Goal: Transaction & Acquisition: Purchase product/service

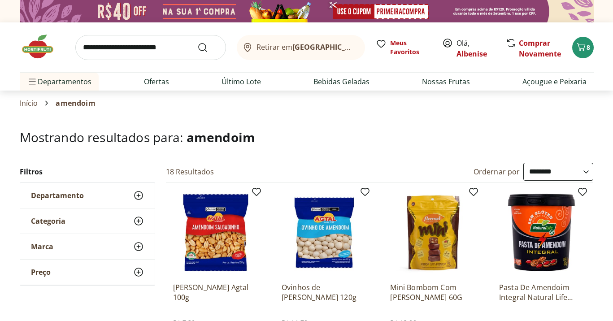
select select "**********"
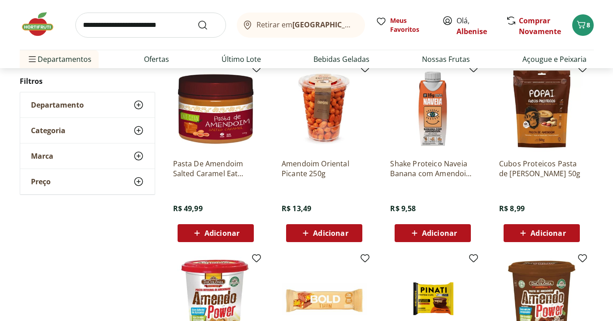
scroll to position [522, 0]
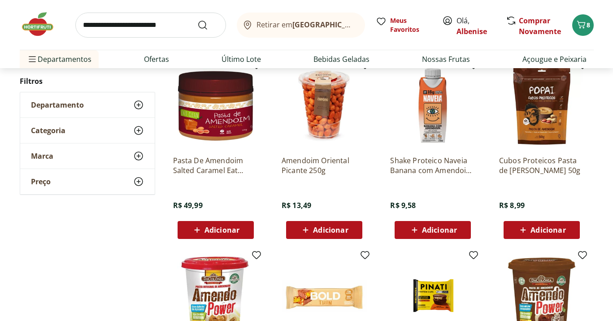
click at [352, 231] on div "Adicionar" at bounding box center [324, 230] width 62 height 16
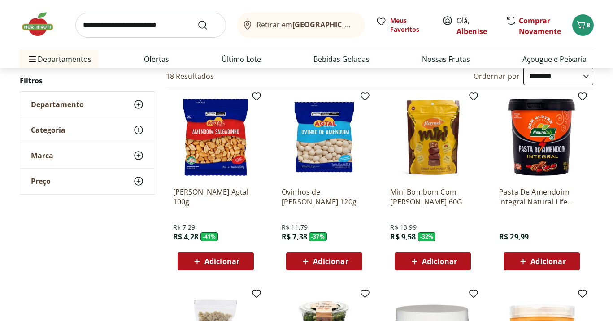
scroll to position [67, 0]
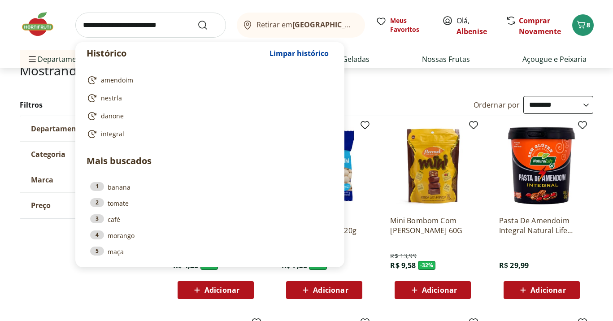
click at [145, 26] on input "search" at bounding box center [150, 25] width 151 height 25
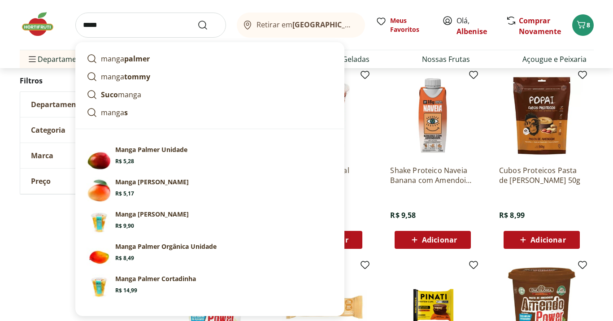
scroll to position [513, 0]
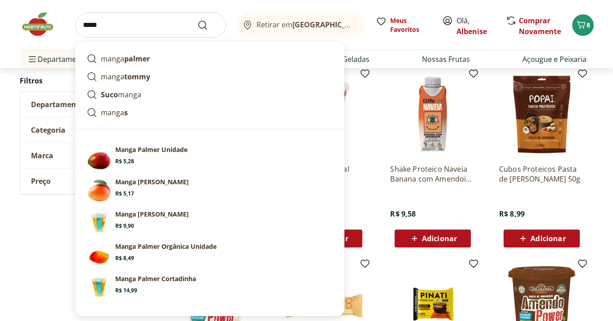
click at [372, 182] on div "Amendoim Oriental Picante 250g R$ 13,49 Adicionar" at bounding box center [324, 160] width 100 height 190
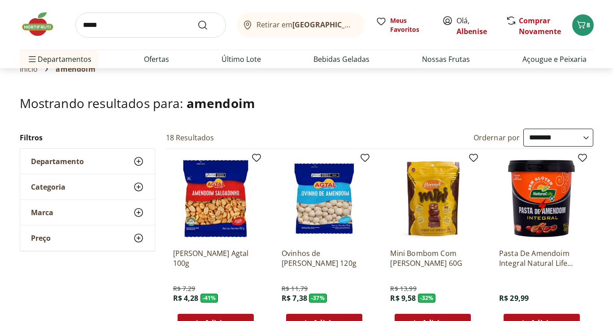
scroll to position [0, 0]
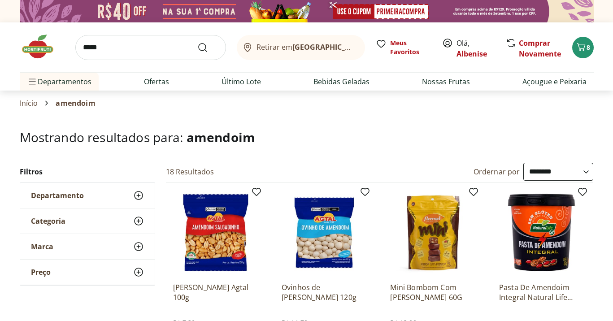
click at [80, 218] on div "Categoria" at bounding box center [87, 221] width 135 height 25
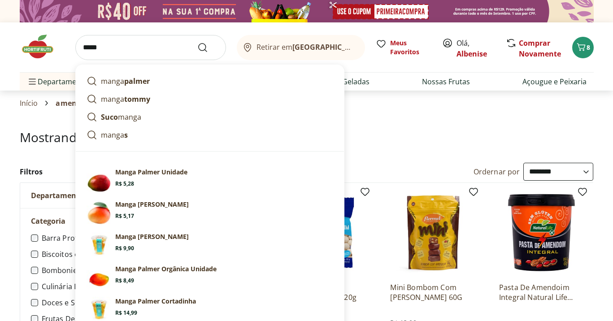
click at [108, 48] on input "*****" at bounding box center [150, 47] width 151 height 25
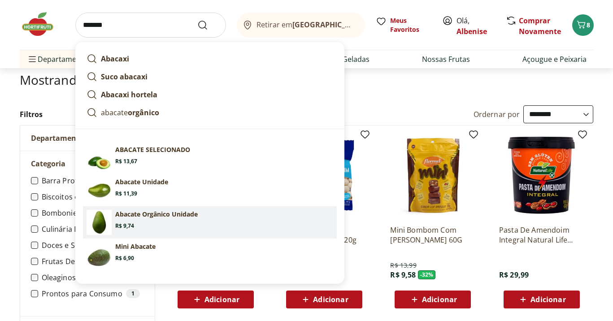
scroll to position [62, 0]
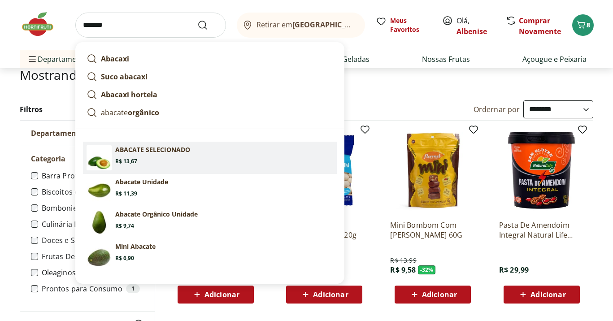
click at [144, 149] on p "ABACATE SELECIONADO" at bounding box center [152, 149] width 75 height 9
type input "**********"
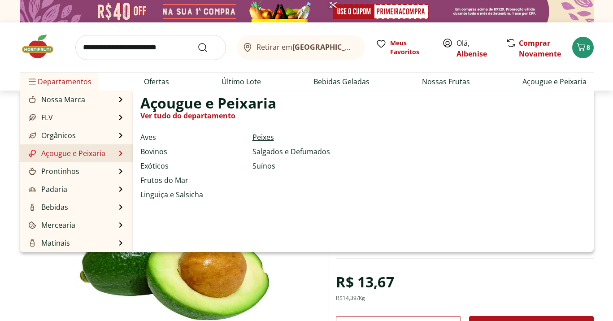
click at [270, 137] on link "Peixes" at bounding box center [264, 137] width 22 height 11
select select "**********"
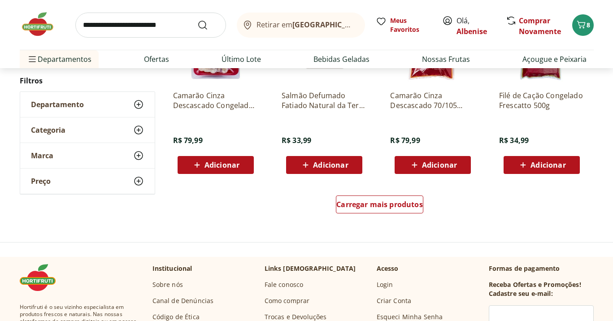
scroll to position [554, 0]
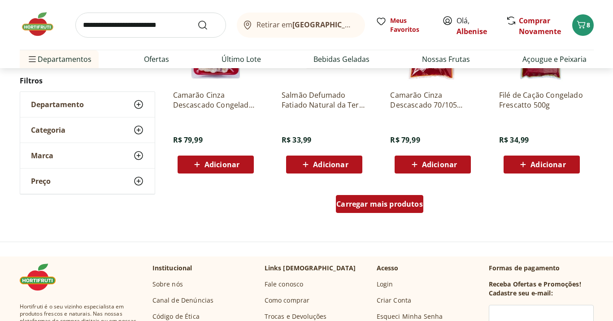
click at [396, 205] on span "Carregar mais produtos" at bounding box center [379, 203] width 87 height 7
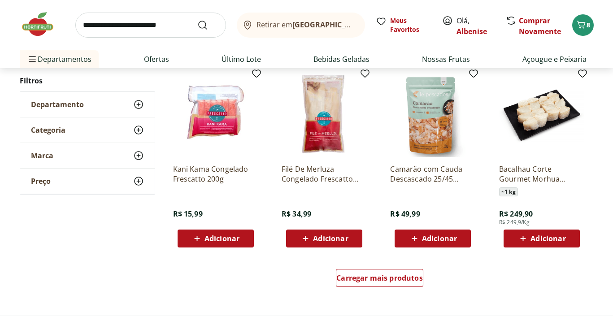
scroll to position [1061, 0]
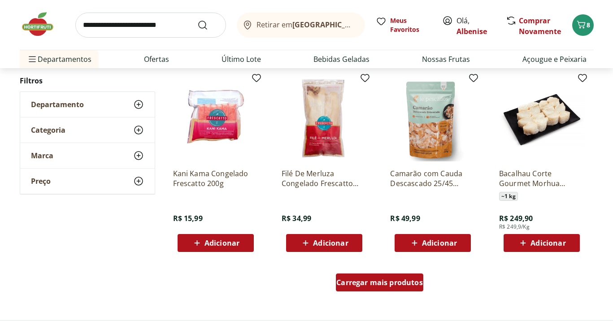
click at [401, 281] on span "Carregar mais produtos" at bounding box center [379, 282] width 87 height 7
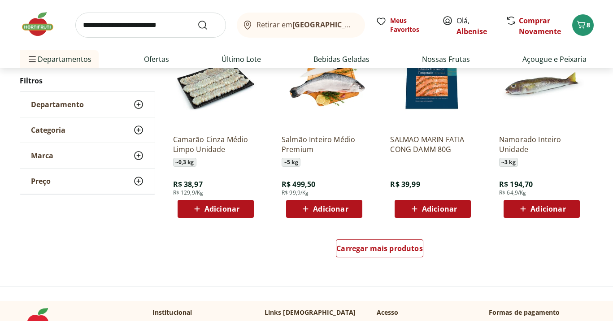
scroll to position [1675, 0]
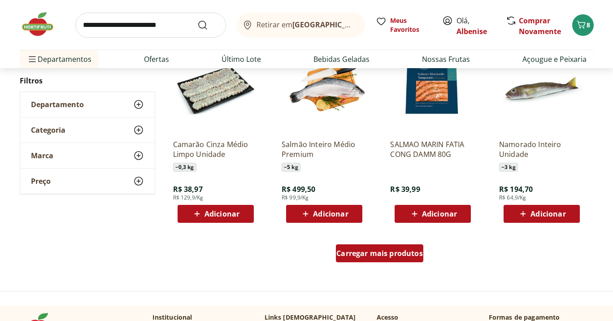
click at [369, 250] on span "Carregar mais produtos" at bounding box center [379, 253] width 87 height 7
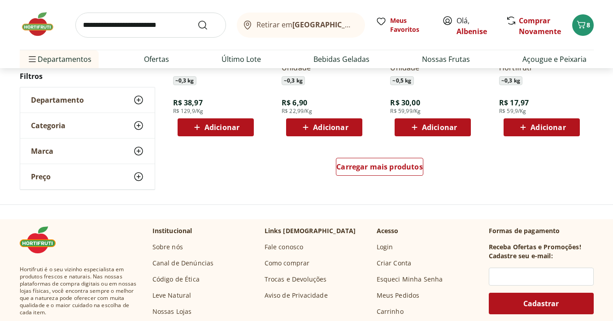
scroll to position [2347, 0]
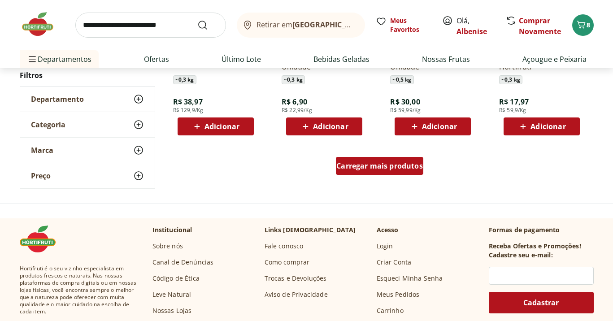
click at [364, 163] on span "Carregar mais produtos" at bounding box center [379, 165] width 87 height 7
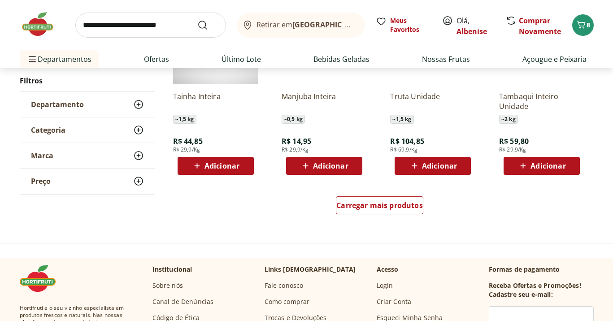
scroll to position [2921, 0]
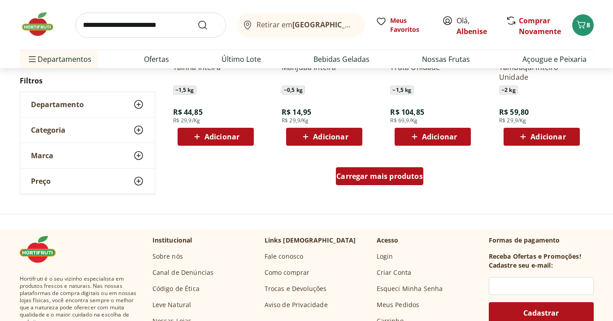
click at [371, 179] on span "Carregar mais produtos" at bounding box center [379, 176] width 87 height 7
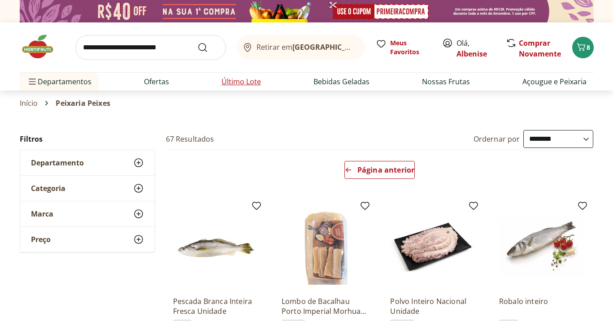
click at [249, 87] on li "Último Lote" at bounding box center [241, 82] width 54 height 18
click at [165, 83] on link "Ofertas" at bounding box center [156, 81] width 25 height 11
select select "**********"
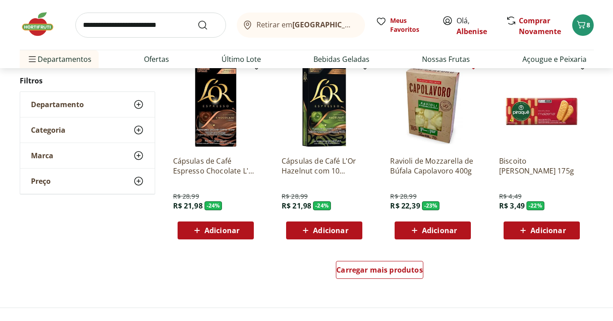
scroll to position [495, 0]
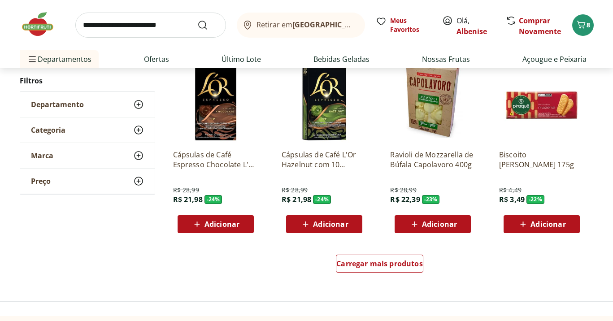
click at [448, 226] on span "Adicionar" at bounding box center [439, 224] width 35 height 7
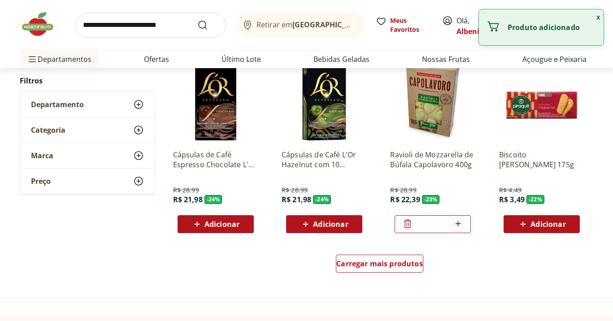
click at [409, 222] on icon at bounding box center [407, 223] width 11 height 11
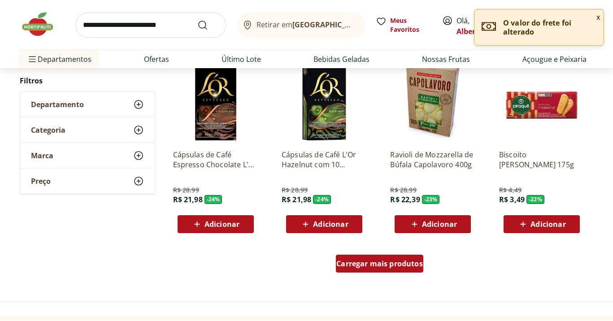
click at [416, 261] on span "Carregar mais produtos" at bounding box center [379, 263] width 87 height 7
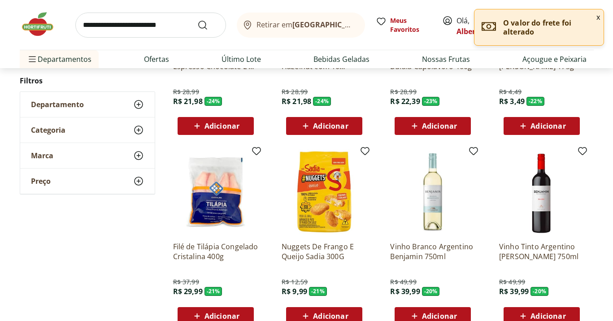
scroll to position [631, 0]
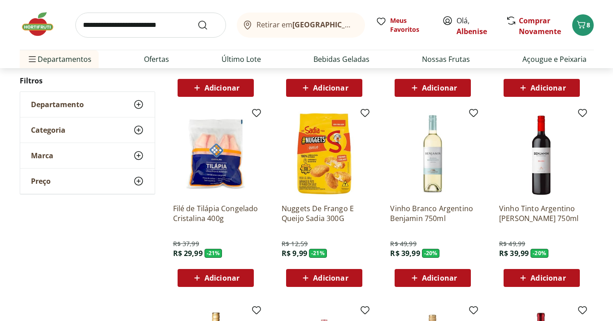
click at [214, 286] on button "Adicionar" at bounding box center [216, 278] width 76 height 18
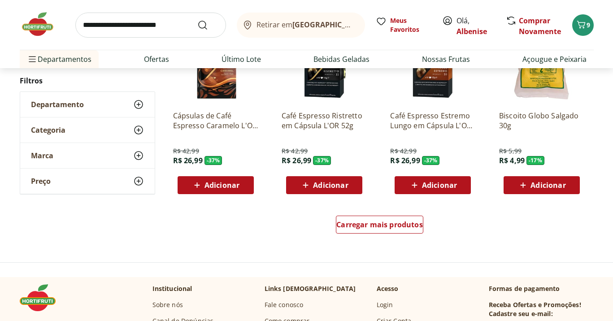
scroll to position [1122, 0]
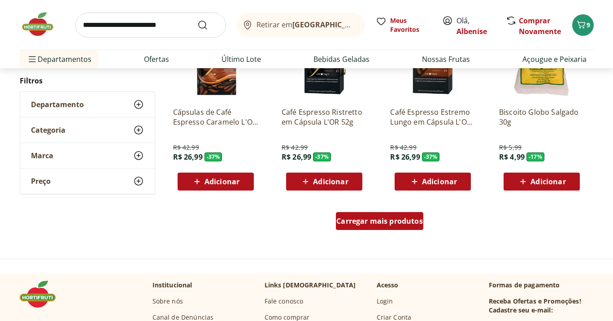
click at [340, 221] on span "Carregar mais produtos" at bounding box center [379, 221] width 87 height 7
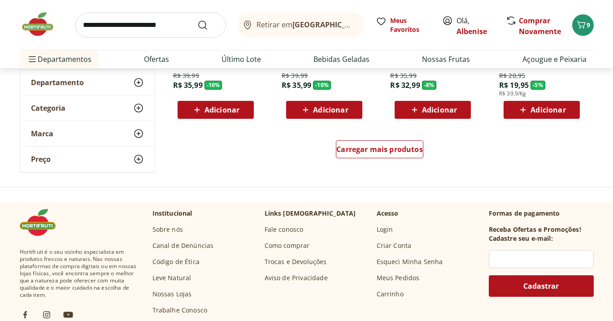
scroll to position [1780, 0]
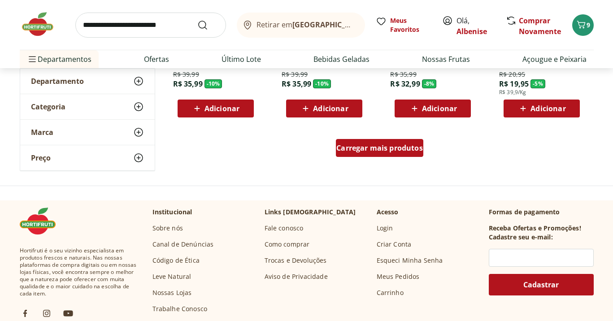
click at [407, 150] on span "Carregar mais produtos" at bounding box center [379, 147] width 87 height 7
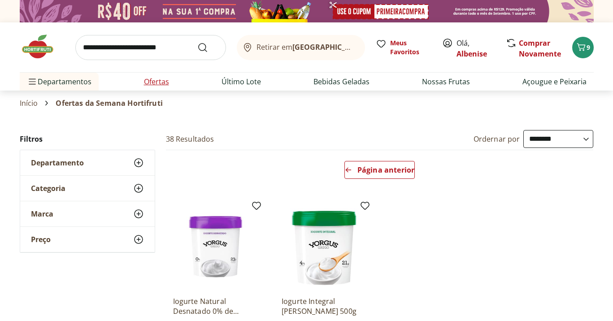
click at [152, 80] on link "Ofertas" at bounding box center [156, 81] width 25 height 11
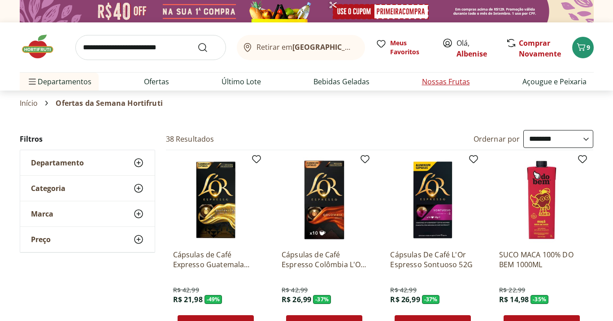
click at [457, 82] on link "Nossas Frutas" at bounding box center [446, 81] width 48 height 11
select select "**********"
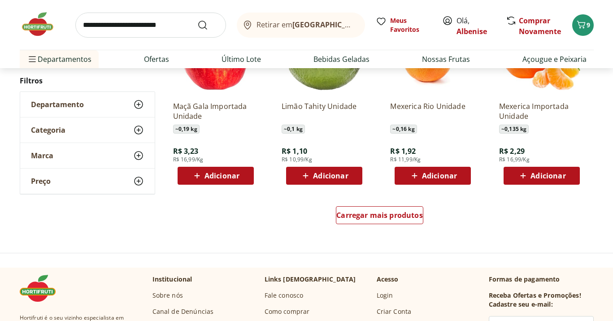
scroll to position [550, 0]
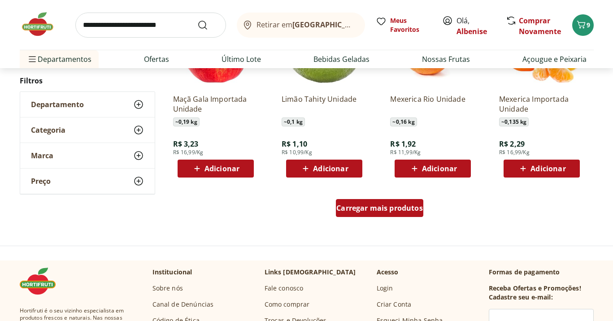
click at [389, 207] on span "Carregar mais produtos" at bounding box center [379, 208] width 87 height 7
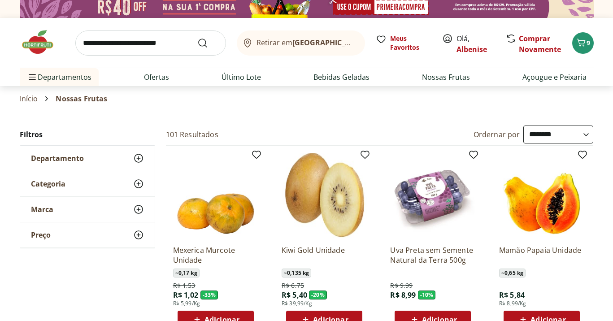
scroll to position [0, 0]
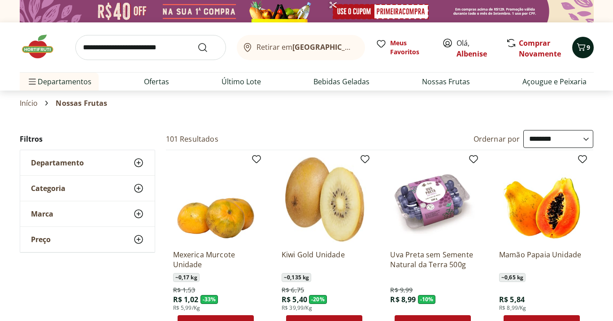
click at [584, 47] on icon "Carrinho" at bounding box center [581, 47] width 9 height 8
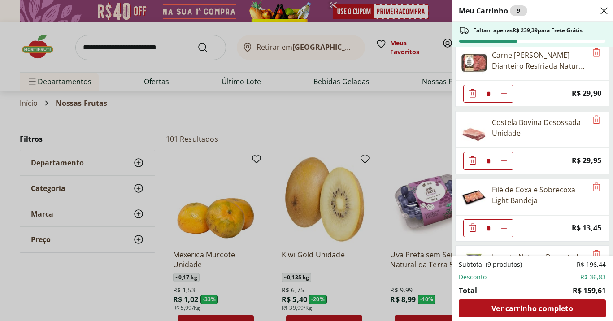
scroll to position [139, 0]
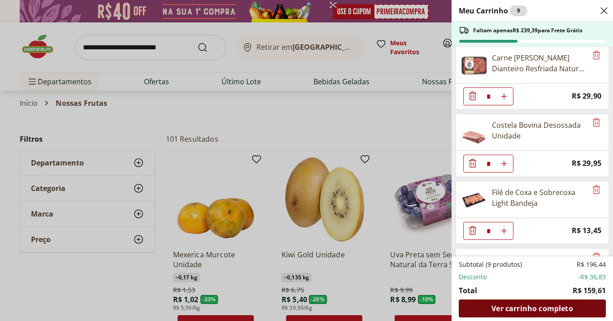
click at [525, 305] on span "Ver carrinho completo" at bounding box center [532, 308] width 81 height 7
